Goal: Task Accomplishment & Management: Use online tool/utility

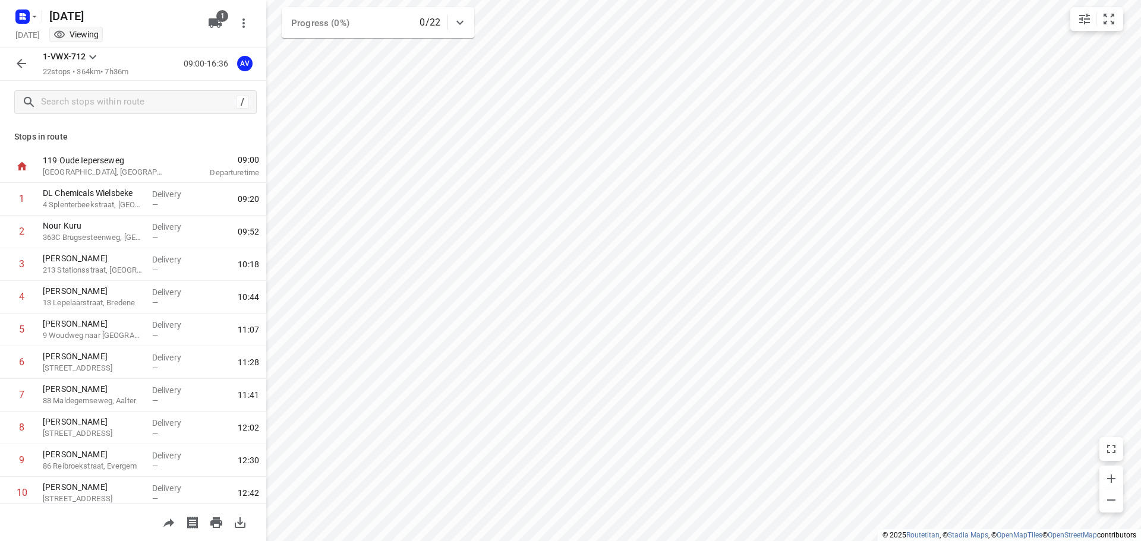
click at [20, 64] on icon "button" at bounding box center [22, 64] width 10 height 10
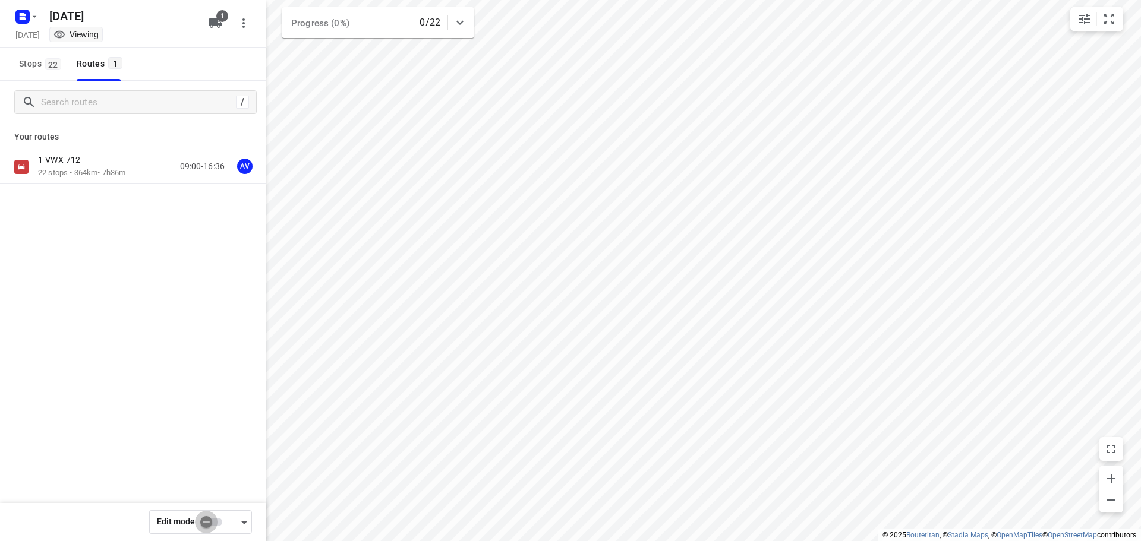
click at [216, 523] on input "checkbox" at bounding box center [206, 522] width 68 height 23
checkbox input "true"
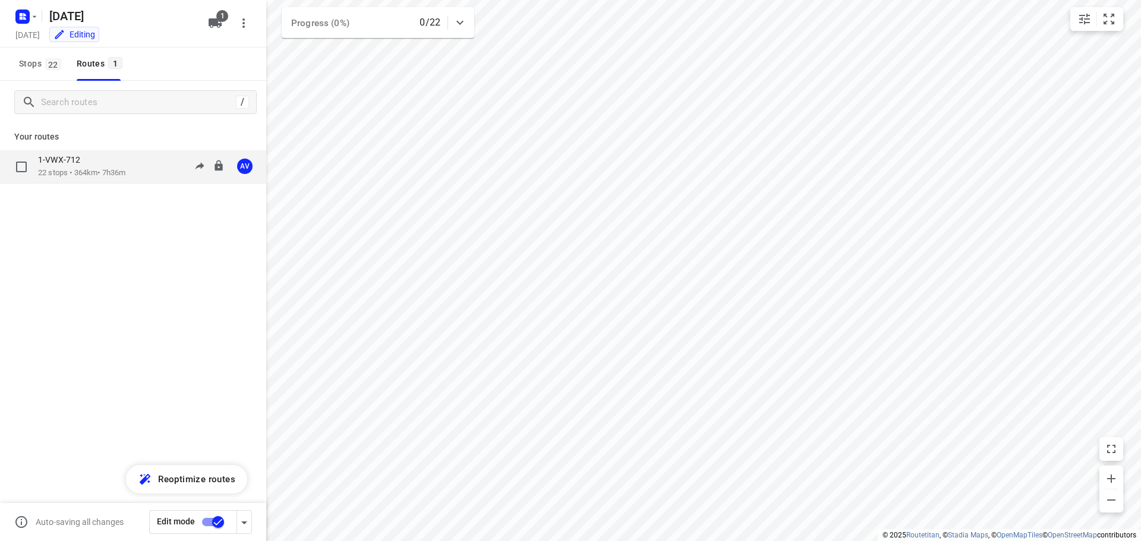
click at [133, 165] on div "1-VWX-712 22 stops • 364km • 7h36m 09:00-16:36 AV" at bounding box center [152, 166] width 228 height 24
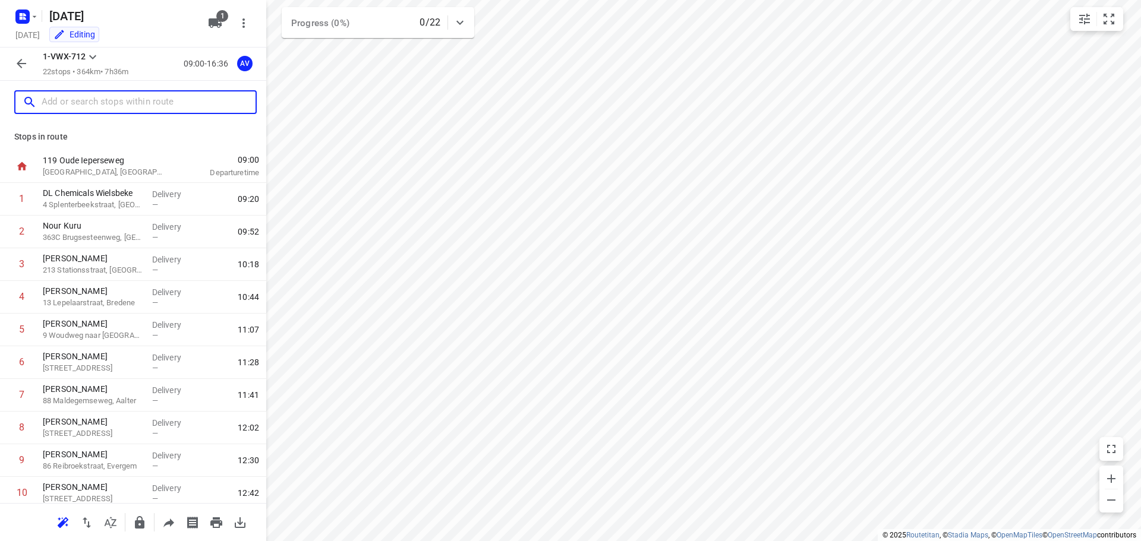
drag, startPoint x: 90, startPoint y: 106, endPoint x: 150, endPoint y: 80, distance: 65.8
click at [93, 106] on input "text" at bounding box center [149, 102] width 214 height 18
click at [109, 106] on input "text" at bounding box center [137, 102] width 190 height 18
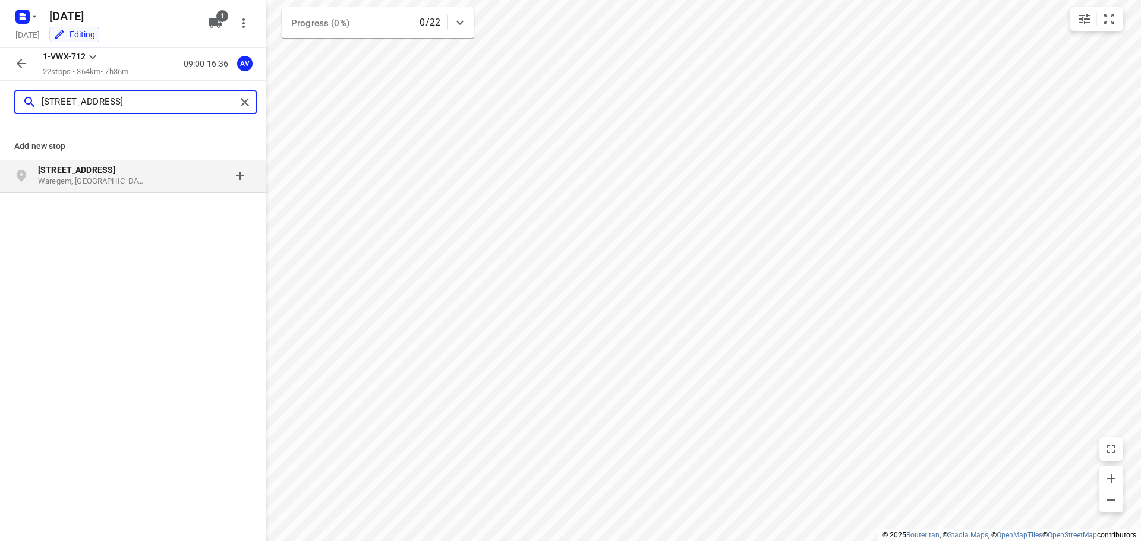
type input "[STREET_ADDRESS]"
click at [109, 177] on p "Waregem, [GEOGRAPHIC_DATA]" at bounding box center [92, 181] width 109 height 11
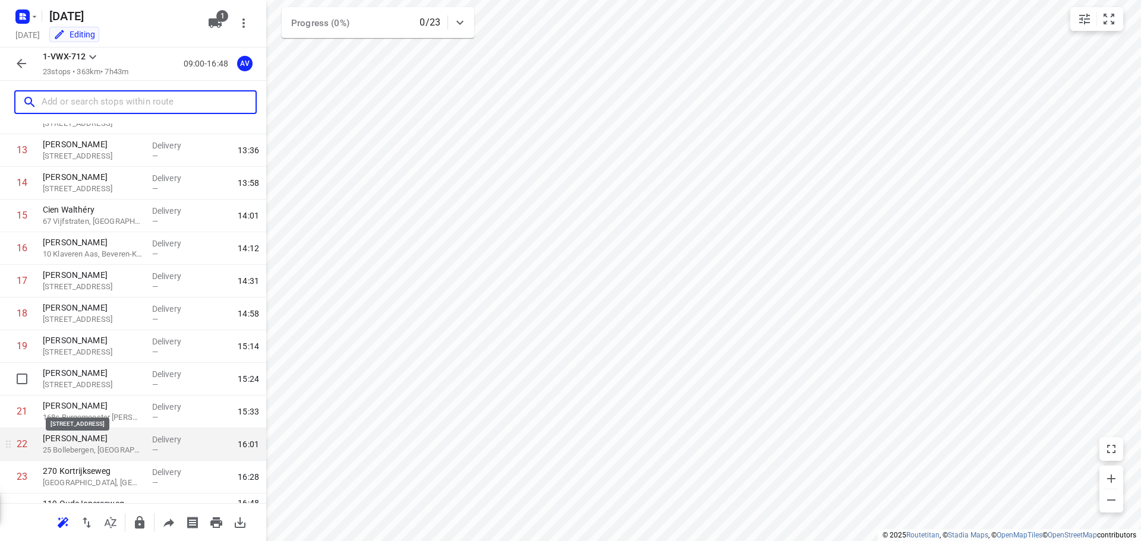
scroll to position [464, 0]
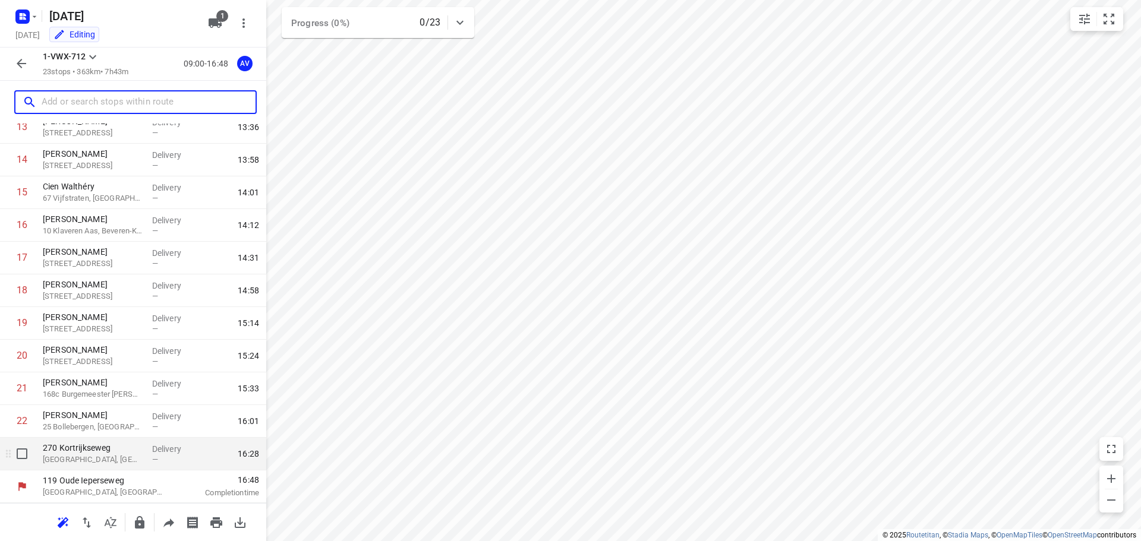
click at [96, 456] on p "[GEOGRAPHIC_DATA], [GEOGRAPHIC_DATA]" at bounding box center [93, 460] width 100 height 12
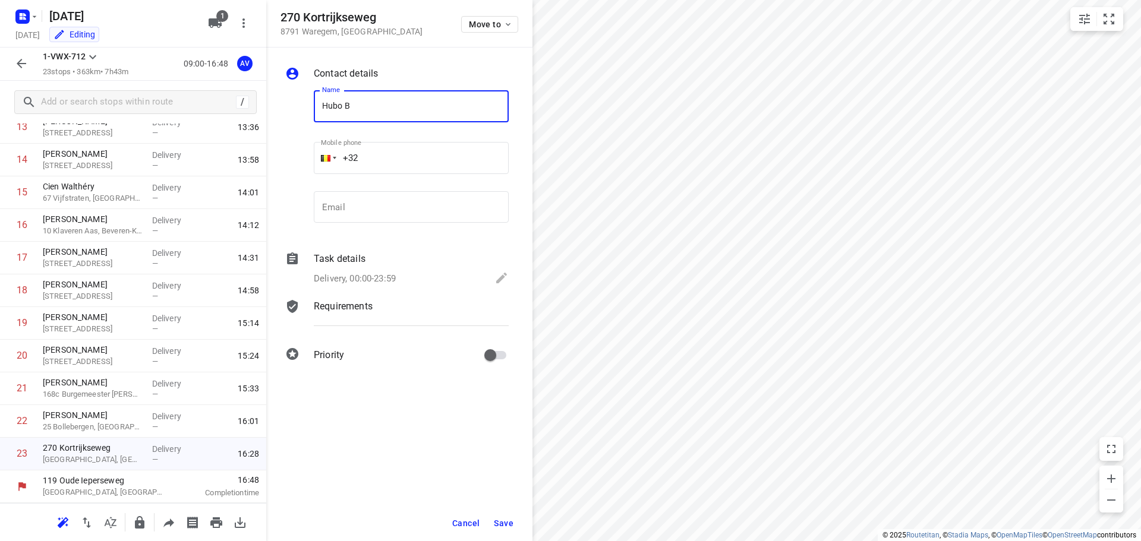
type input "Hubo Beveren-Leie"
drag, startPoint x: 395, startPoint y: 277, endPoint x: 399, endPoint y: 263, distance: 15.0
click at [395, 277] on p "Delivery, 00:00-23:59" at bounding box center [355, 279] width 82 height 14
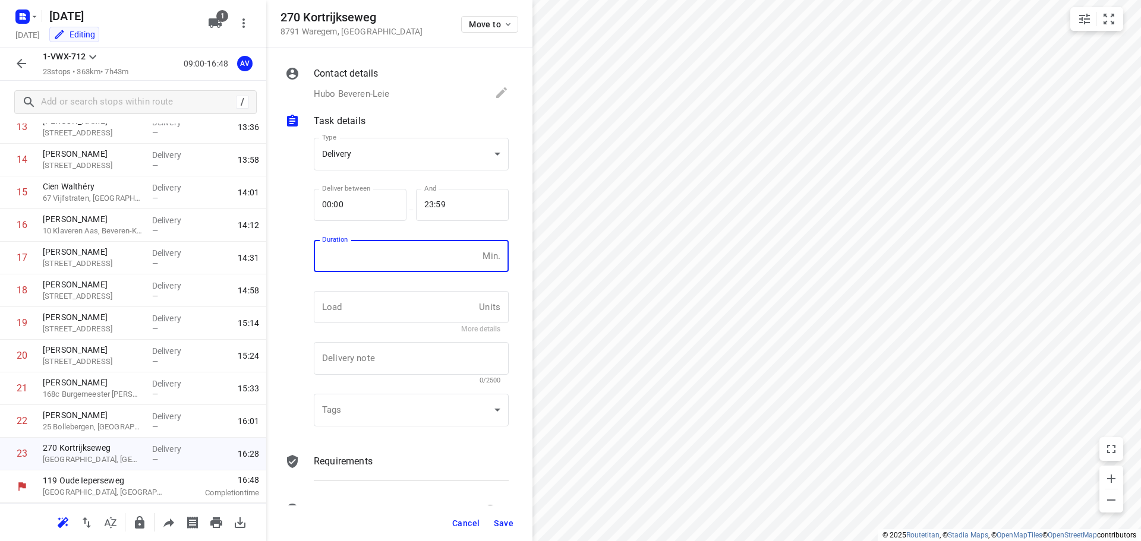
click at [405, 254] on input "number" at bounding box center [396, 256] width 164 height 32
type input "1"
click at [501, 528] on button "Save" at bounding box center [503, 523] width 29 height 21
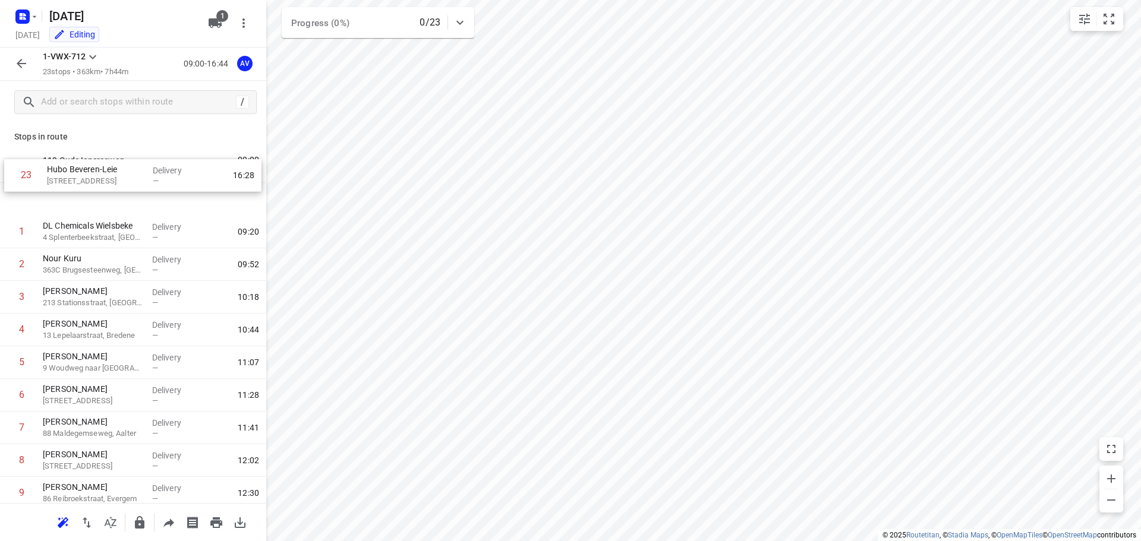
scroll to position [0, 0]
drag, startPoint x: 7, startPoint y: 457, endPoint x: 10, endPoint y: 200, distance: 257.3
click at [20, 64] on icon "button" at bounding box center [22, 64] width 10 height 10
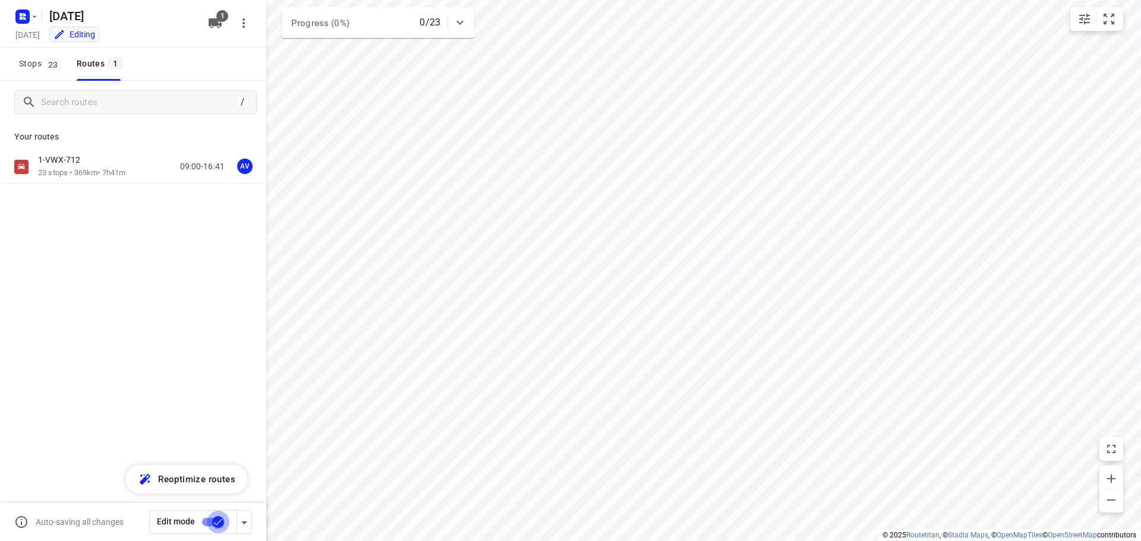
click at [210, 522] on input "checkbox" at bounding box center [218, 522] width 68 height 23
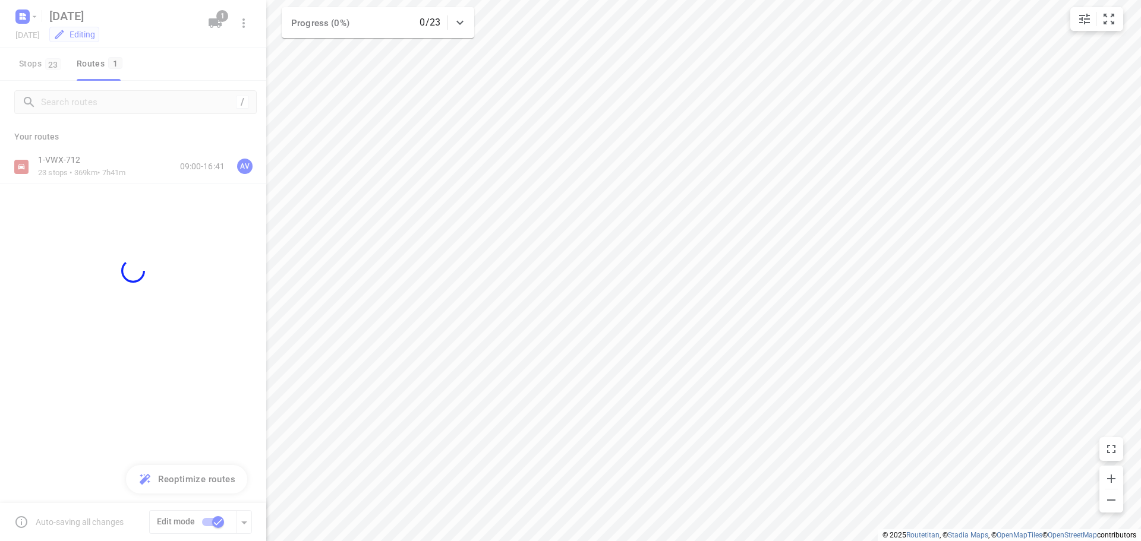
checkbox input "false"
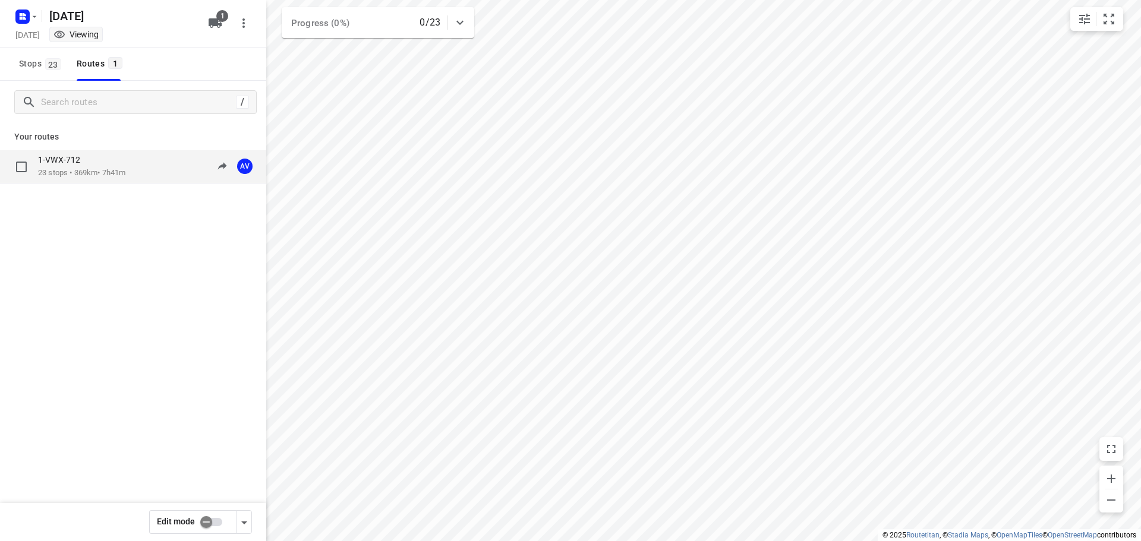
click at [142, 166] on div "1-VWX-712 23 stops • 369km • 7h41m 09:00-16:41 AV" at bounding box center [152, 166] width 228 height 24
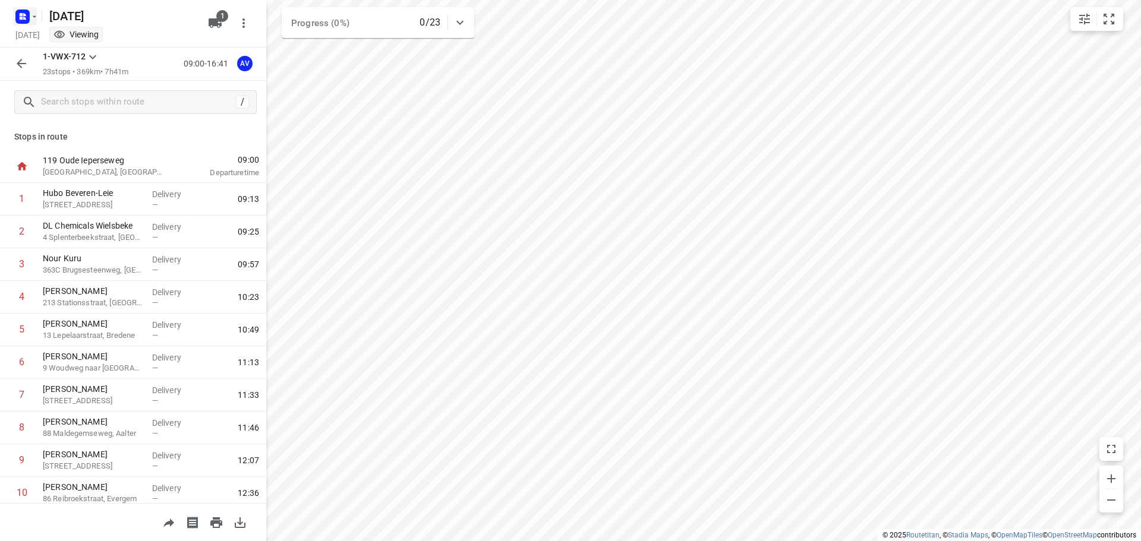
click at [30, 14] on icon "button" at bounding box center [35, 17] width 10 height 10
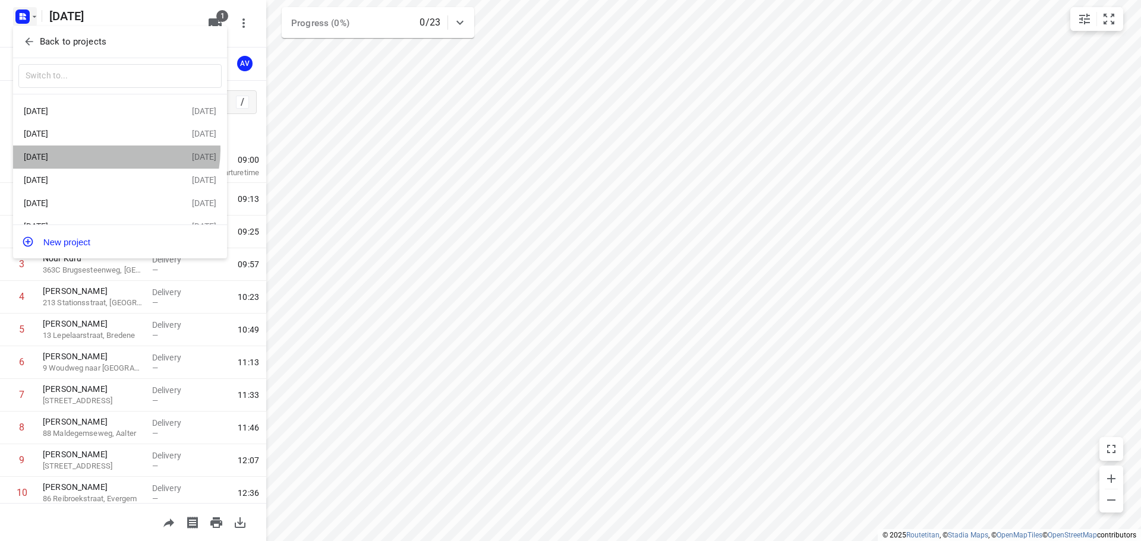
click at [105, 152] on div "[DATE]" at bounding box center [108, 157] width 168 height 14
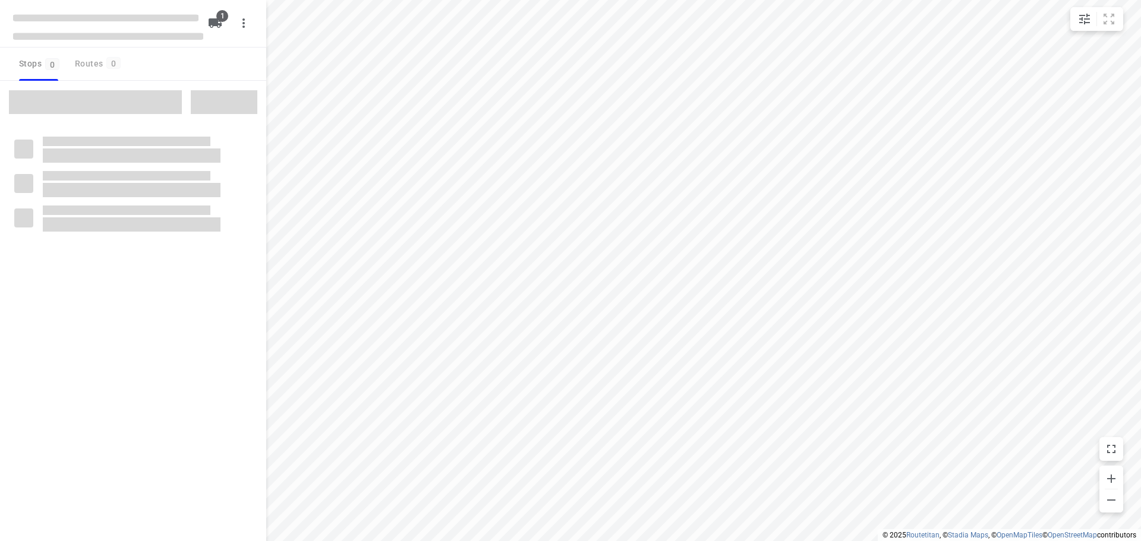
type input "distance"
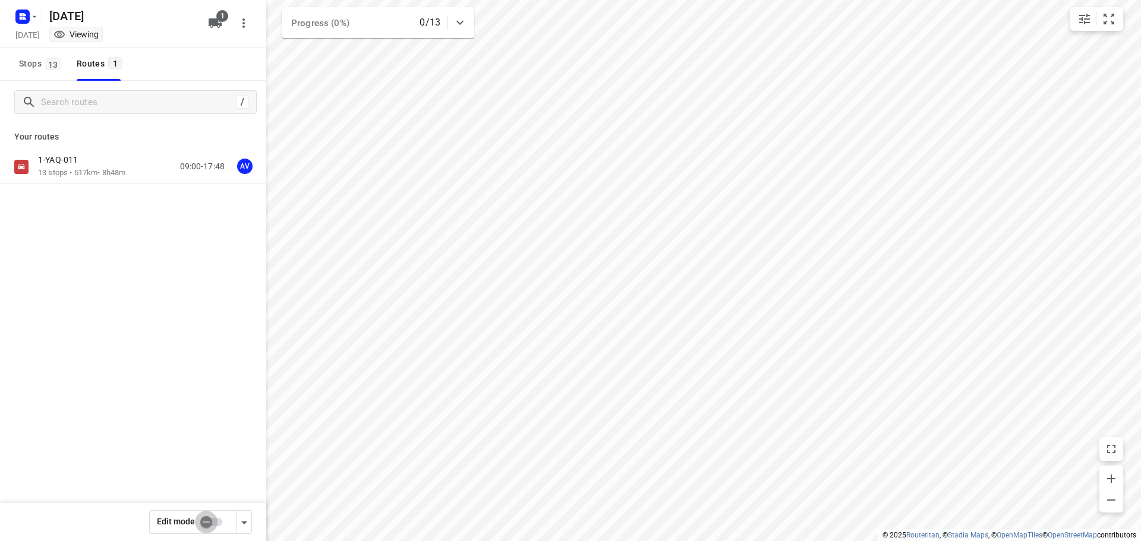
click at [216, 523] on input "checkbox" at bounding box center [206, 522] width 68 height 23
checkbox input "true"
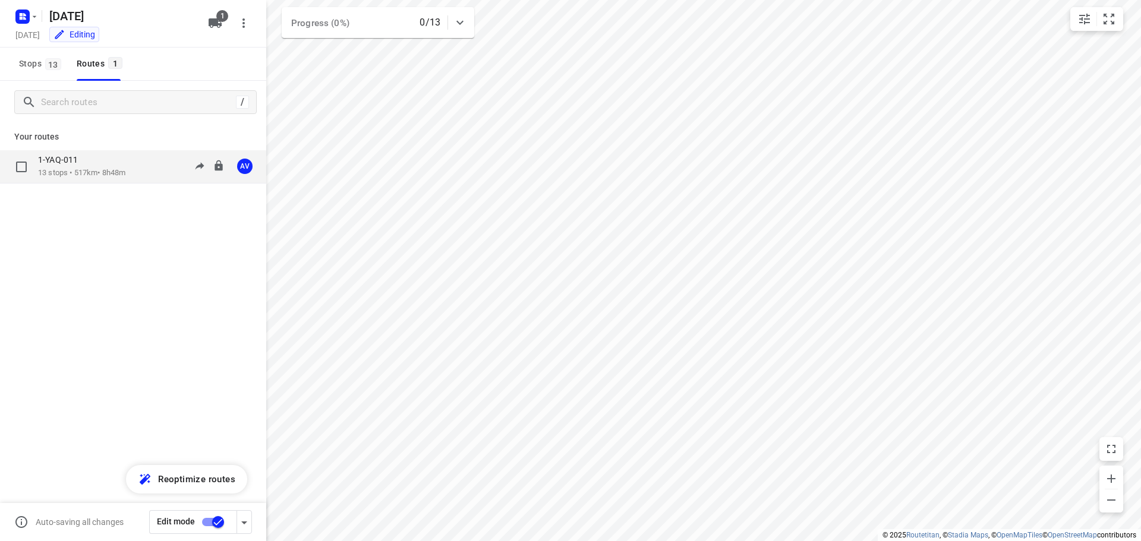
click at [138, 168] on div "1-YAQ-011 13 stops • 517km • 8h48m 09:00-17:48 AV" at bounding box center [152, 166] width 228 height 24
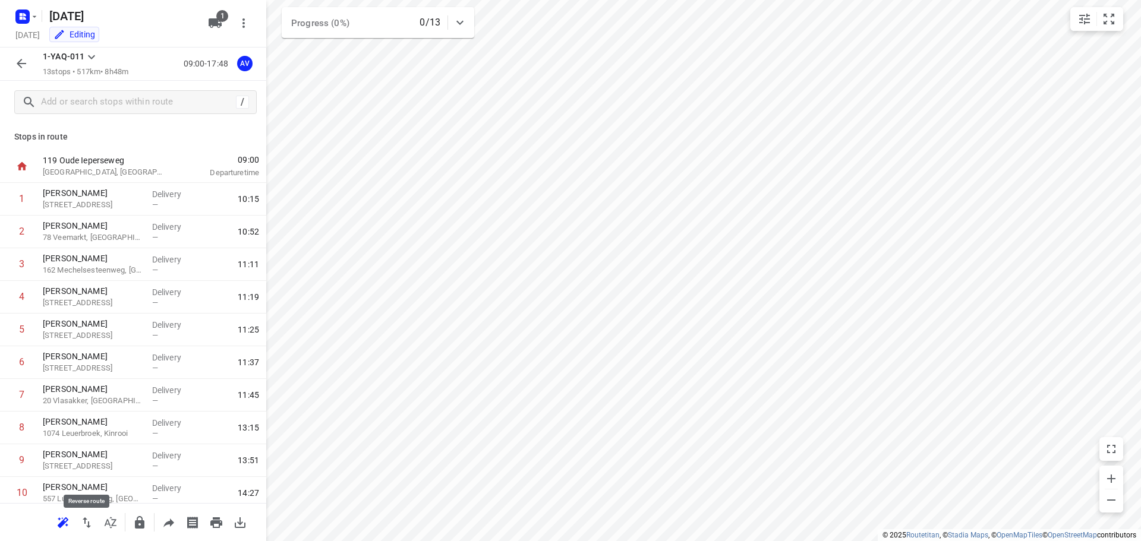
click at [87, 522] on icon "button" at bounding box center [87, 523] width 14 height 14
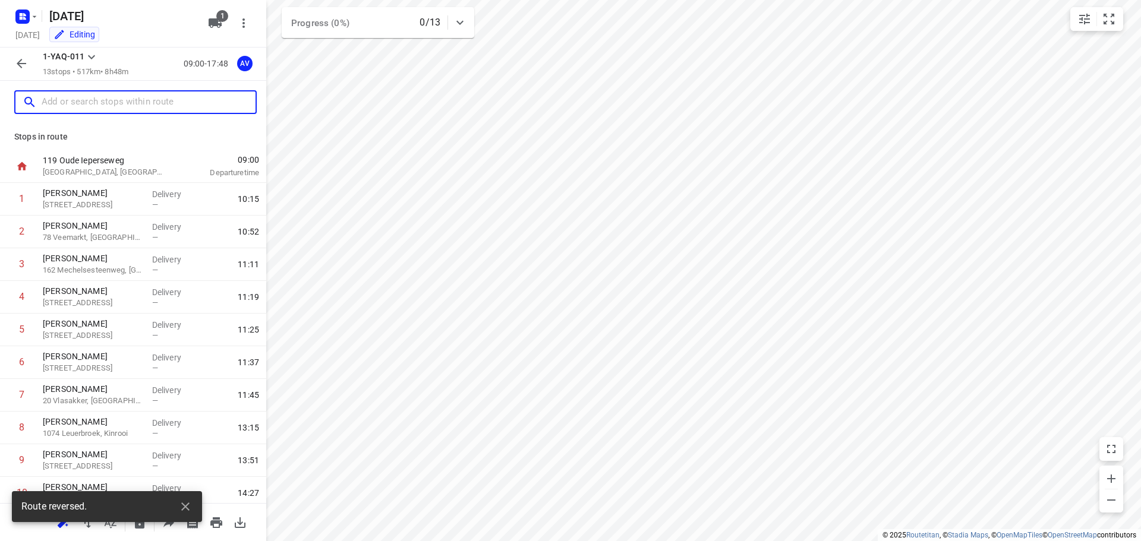
click at [109, 102] on input "text" at bounding box center [149, 102] width 214 height 18
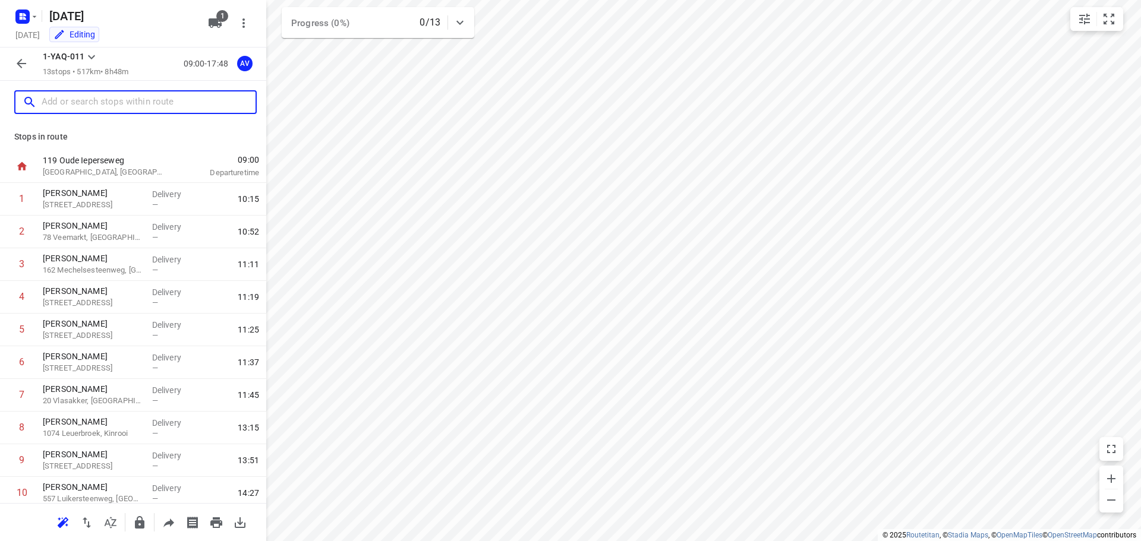
drag, startPoint x: 93, startPoint y: 105, endPoint x: 137, endPoint y: 77, distance: 52.4
click at [93, 105] on input "text" at bounding box center [149, 102] width 214 height 18
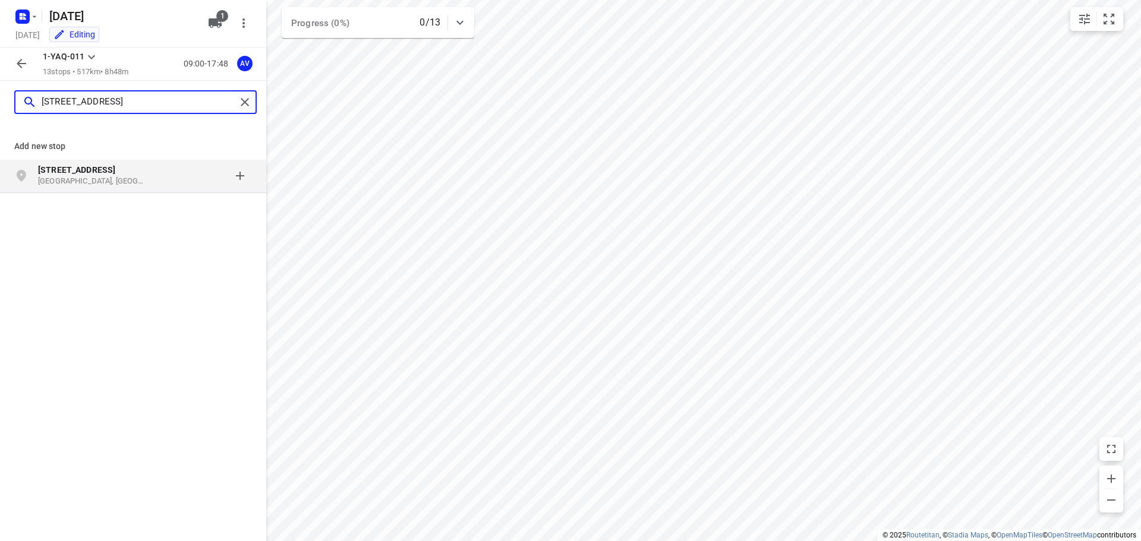
type input "[STREET_ADDRESS]"
click at [116, 179] on p "[GEOGRAPHIC_DATA], [GEOGRAPHIC_DATA]" at bounding box center [92, 181] width 109 height 11
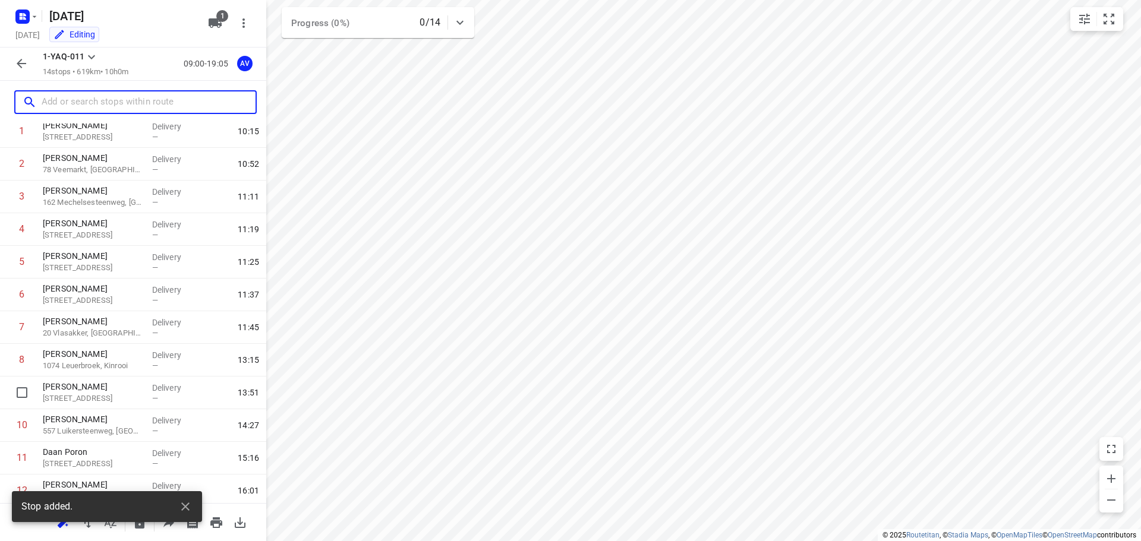
scroll to position [170, 0]
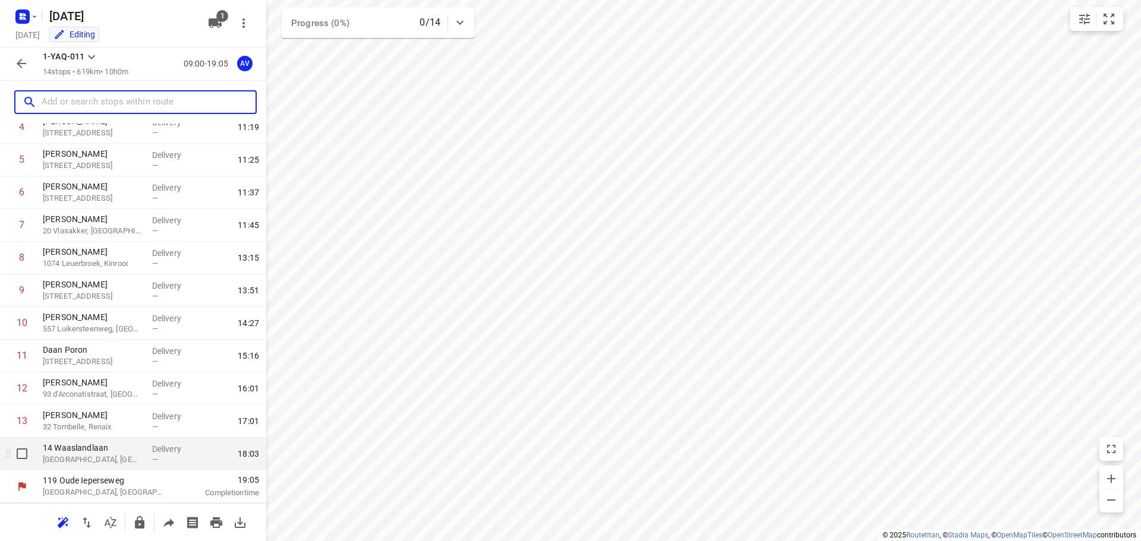
click at [114, 454] on p "[GEOGRAPHIC_DATA], [GEOGRAPHIC_DATA]" at bounding box center [93, 460] width 100 height 12
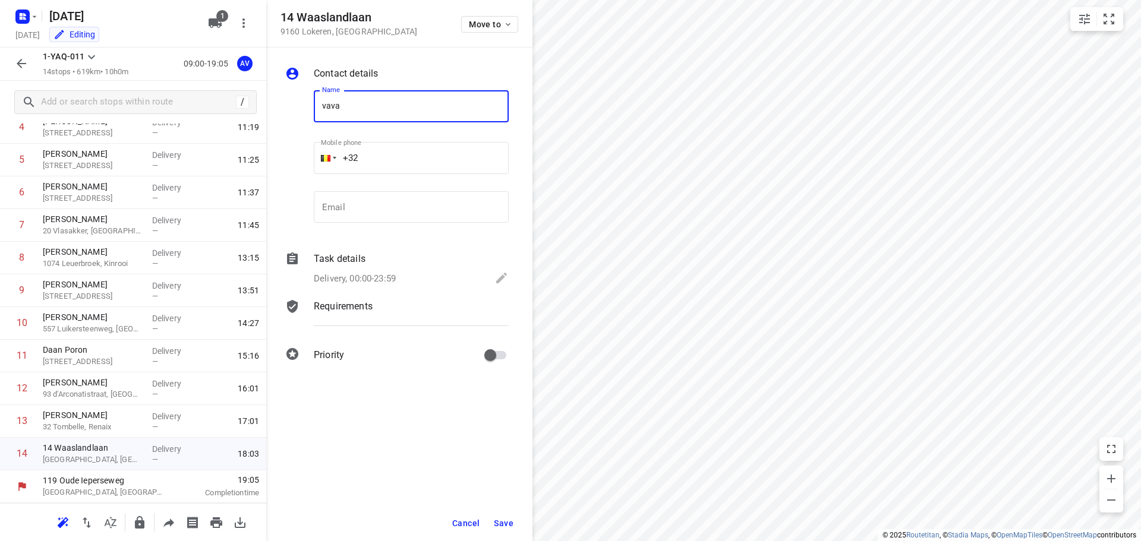
type input "VAVATO"
click at [402, 163] on input "+32" at bounding box center [411, 158] width 195 height 32
click at [383, 276] on p "Delivery, 00:00-23:59" at bounding box center [355, 279] width 82 height 14
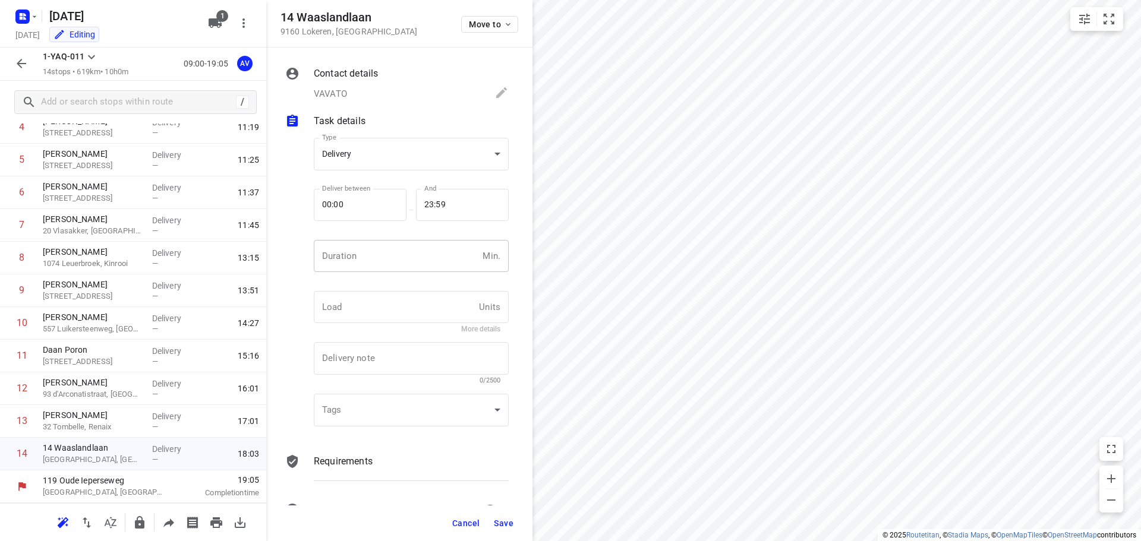
click at [424, 254] on input "number" at bounding box center [396, 256] width 164 height 32
type input "1"
click at [500, 527] on span "Save" at bounding box center [504, 524] width 20 height 10
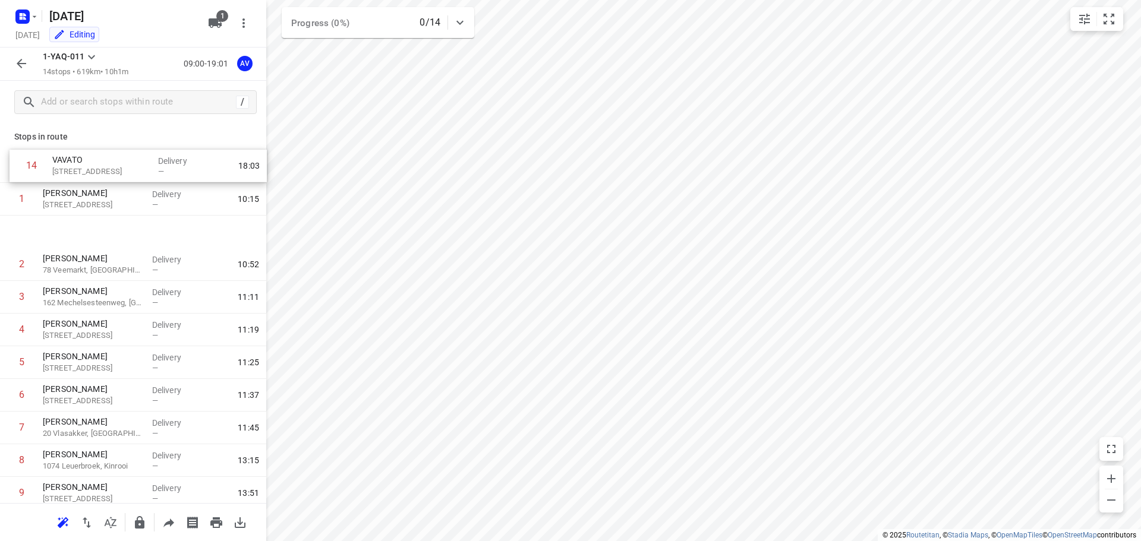
scroll to position [0, 0]
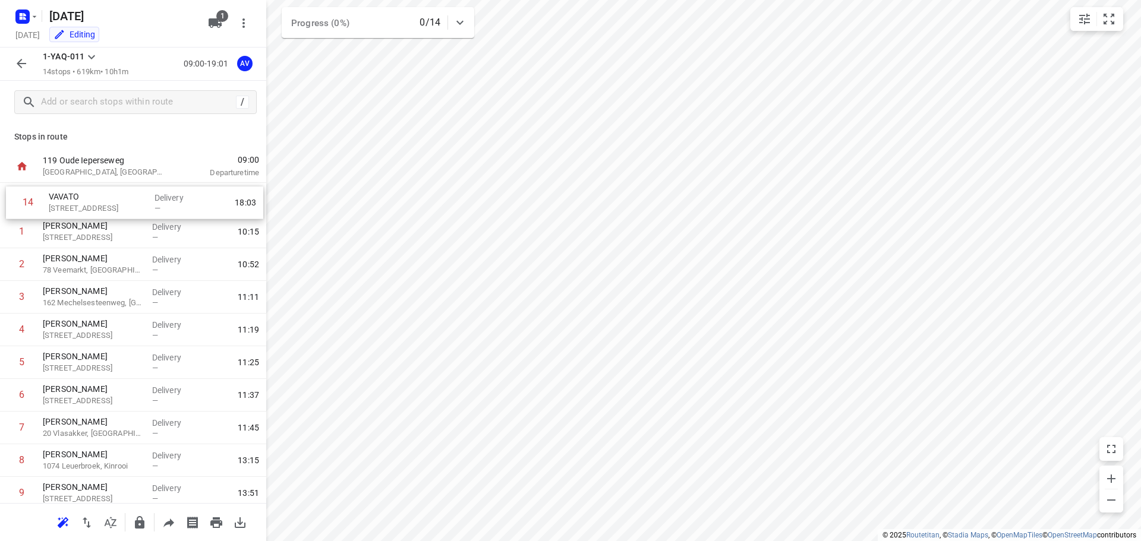
drag, startPoint x: 3, startPoint y: 459, endPoint x: 11, endPoint y: 204, distance: 255.0
click at [11, 204] on div "1 [PERSON_NAME] 184 Hollestraat, [GEOGRAPHIC_DATA] Delivery — 10:15 2 [PERSON_N…" at bounding box center [133, 412] width 266 height 458
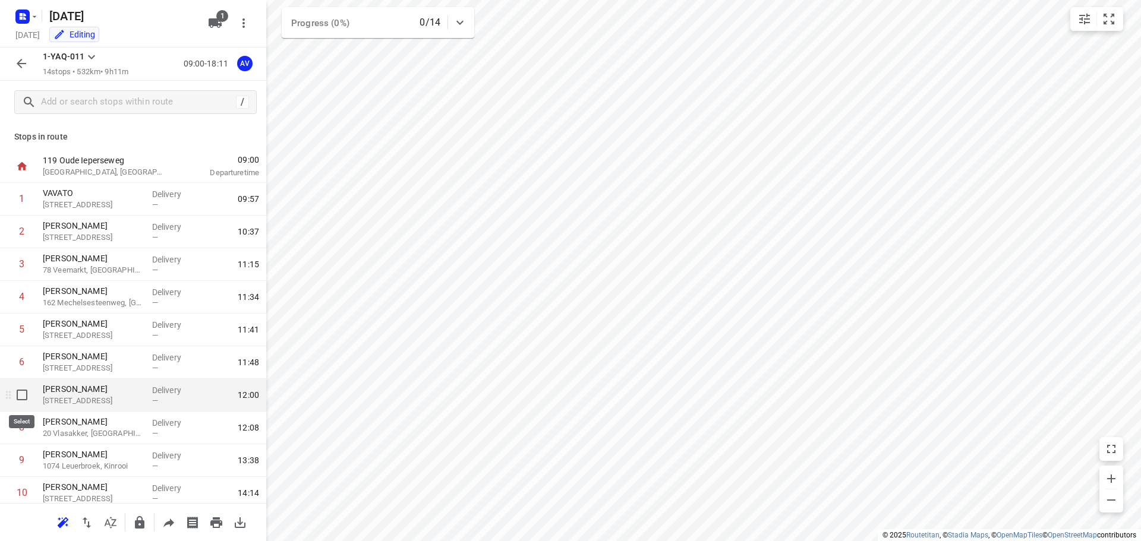
click at [20, 394] on input "checkbox" at bounding box center [22, 395] width 24 height 24
checkbox input "true"
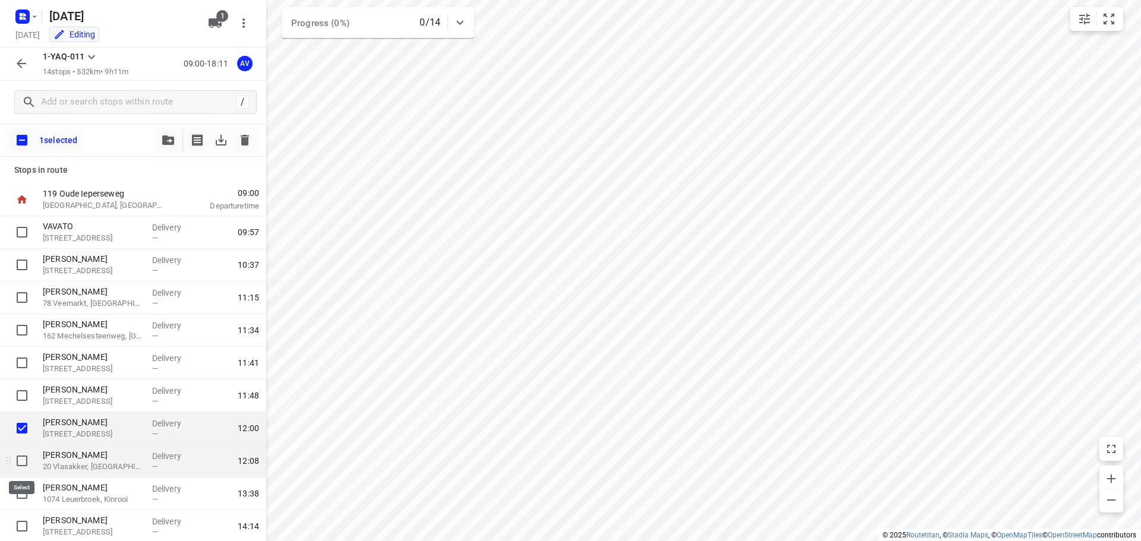
click at [23, 463] on input "checkbox" at bounding box center [22, 461] width 24 height 24
checkbox input "true"
click at [242, 140] on icon "button" at bounding box center [245, 140] width 8 height 11
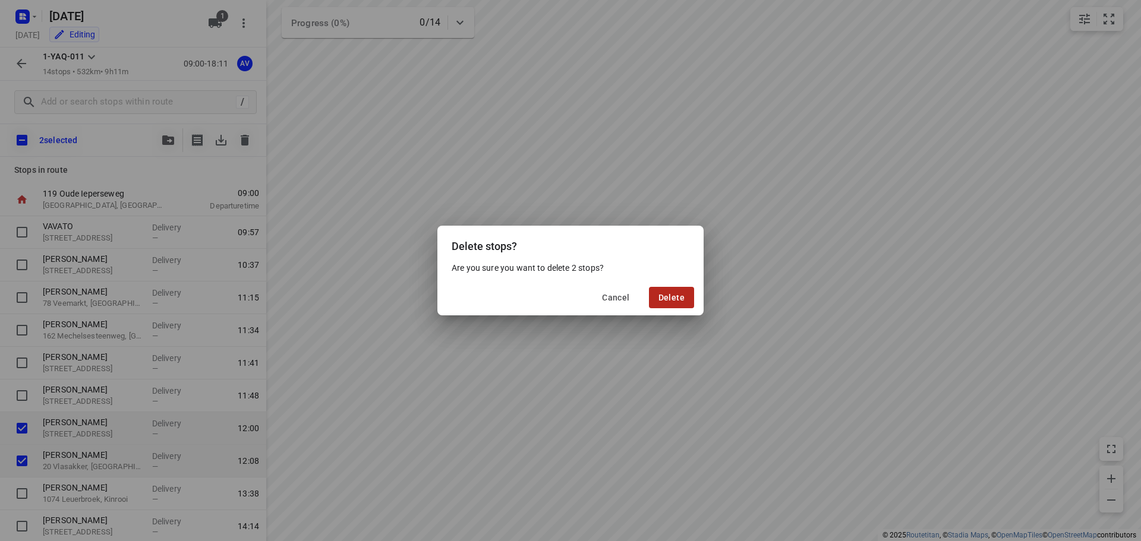
click at [670, 298] on span "Delete" at bounding box center [671, 298] width 26 height 10
